Goal: Find specific page/section: Find specific page/section

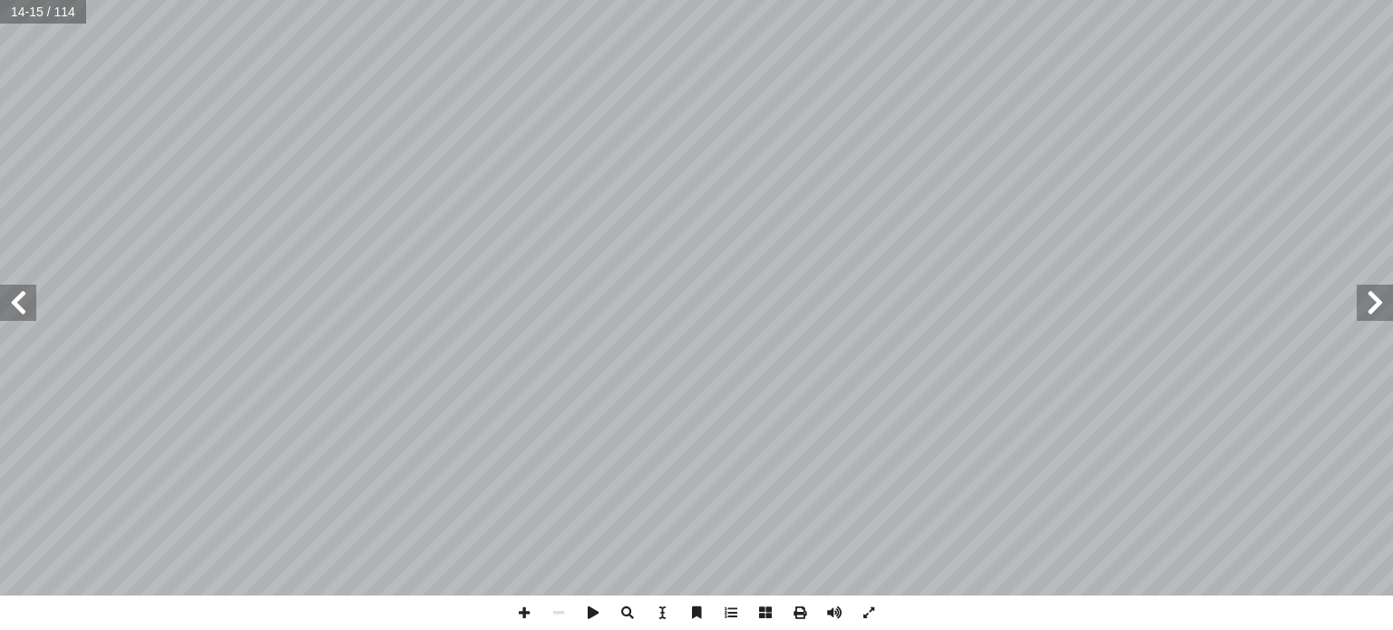
click at [18, 288] on span at bounding box center [18, 303] width 36 height 36
click at [519, 611] on span at bounding box center [524, 613] width 34 height 34
click at [6, 300] on span at bounding box center [18, 303] width 36 height 36
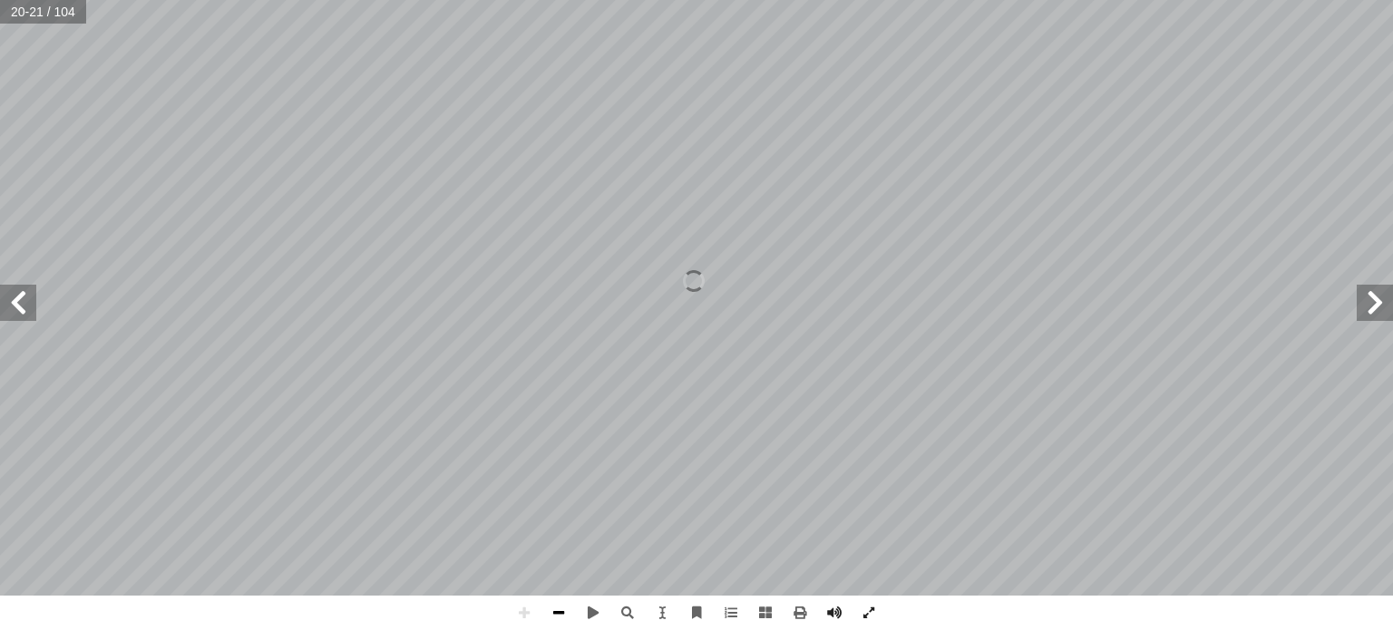
click at [567, 609] on span at bounding box center [558, 613] width 34 height 34
